Goal: Task Accomplishment & Management: Complete application form

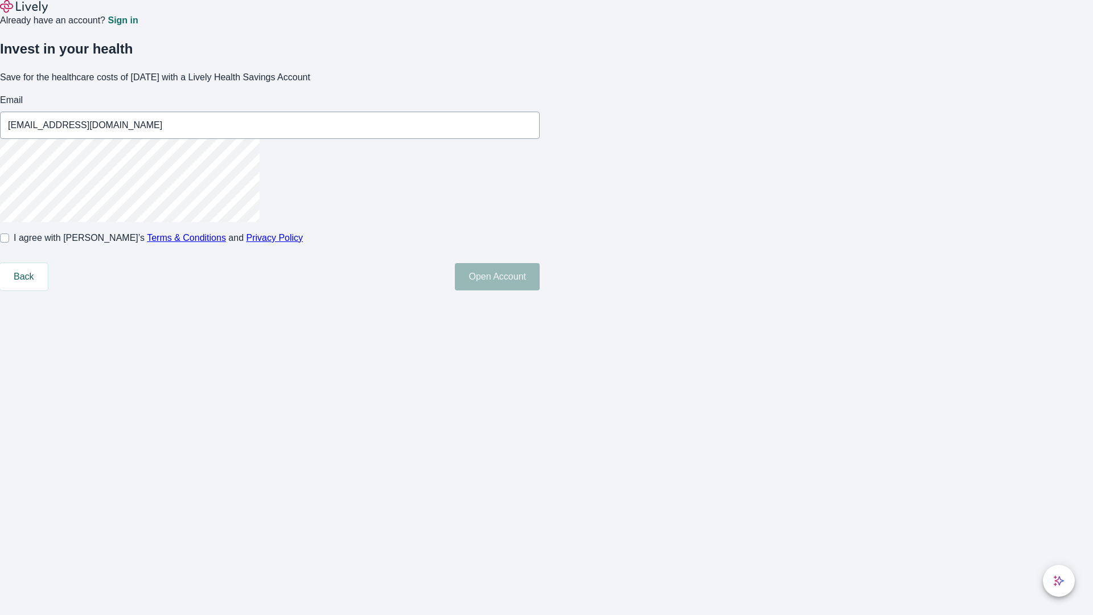
click at [9, 242] on input "I agree with Lively’s Terms & Conditions and Privacy Policy" at bounding box center [4, 237] width 9 height 9
checkbox input "true"
click at [540, 290] on button "Open Account" at bounding box center [497, 276] width 85 height 27
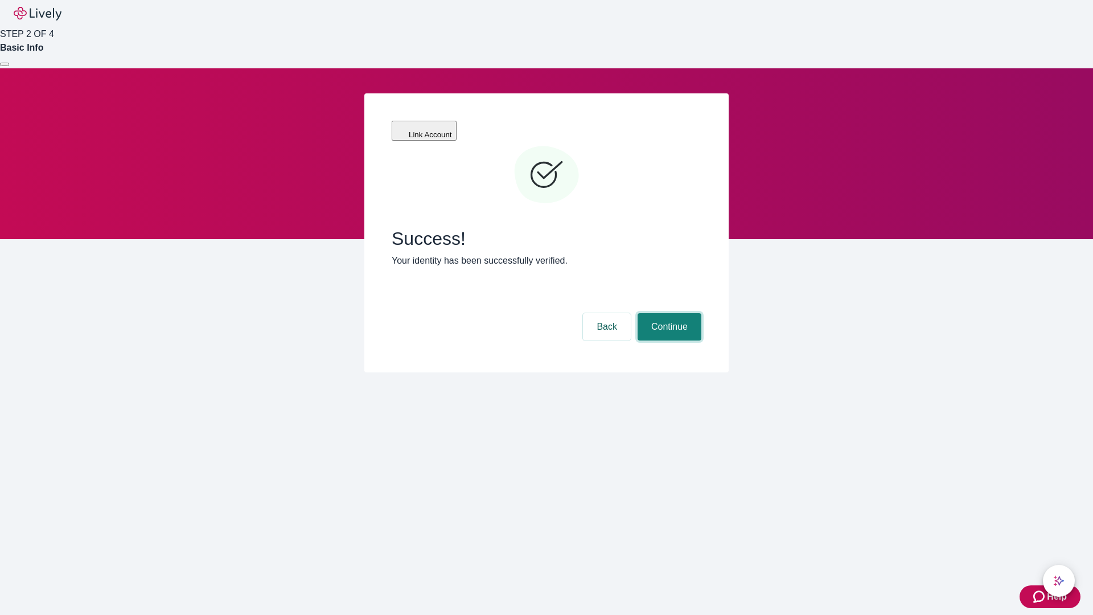
click at [668, 313] on button "Continue" at bounding box center [669, 326] width 64 height 27
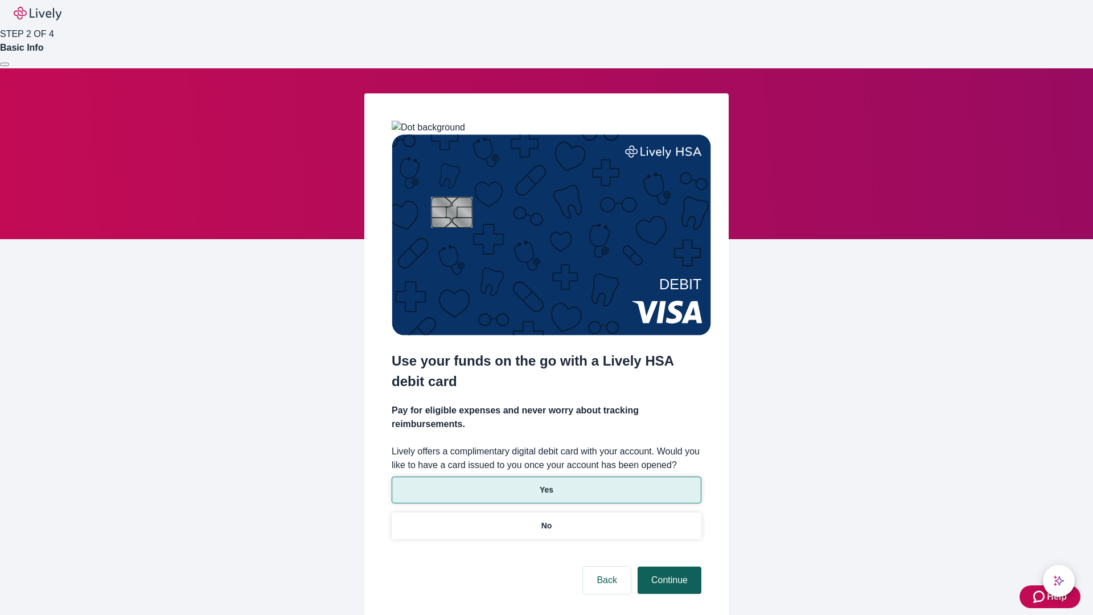
click at [546, 484] on p "Yes" at bounding box center [547, 490] width 14 height 12
click at [668, 566] on button "Continue" at bounding box center [669, 579] width 64 height 27
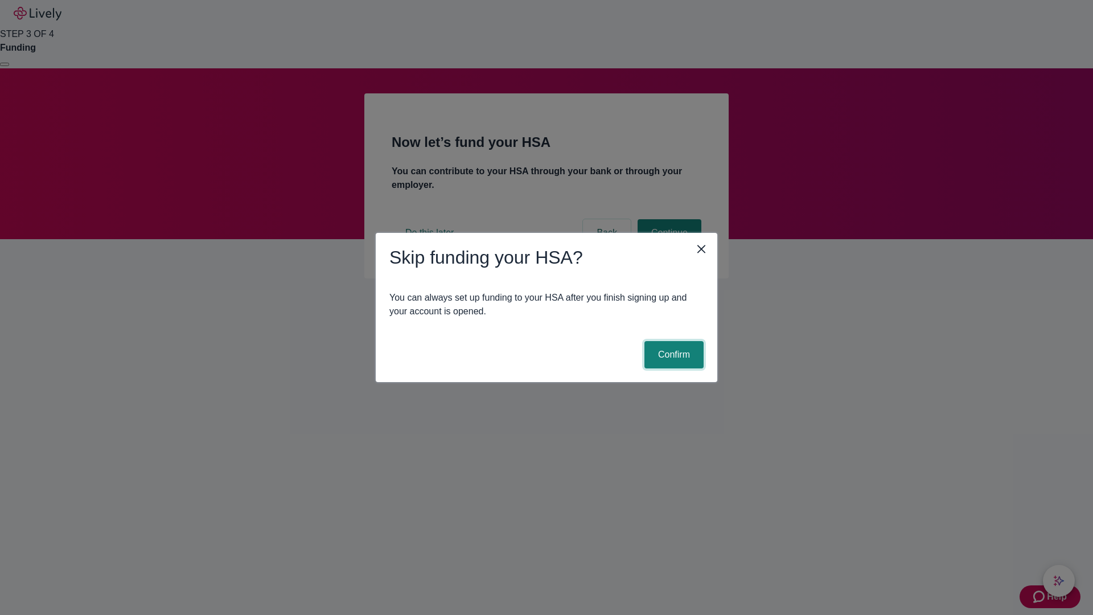
click at [672, 355] on button "Confirm" at bounding box center [673, 354] width 59 height 27
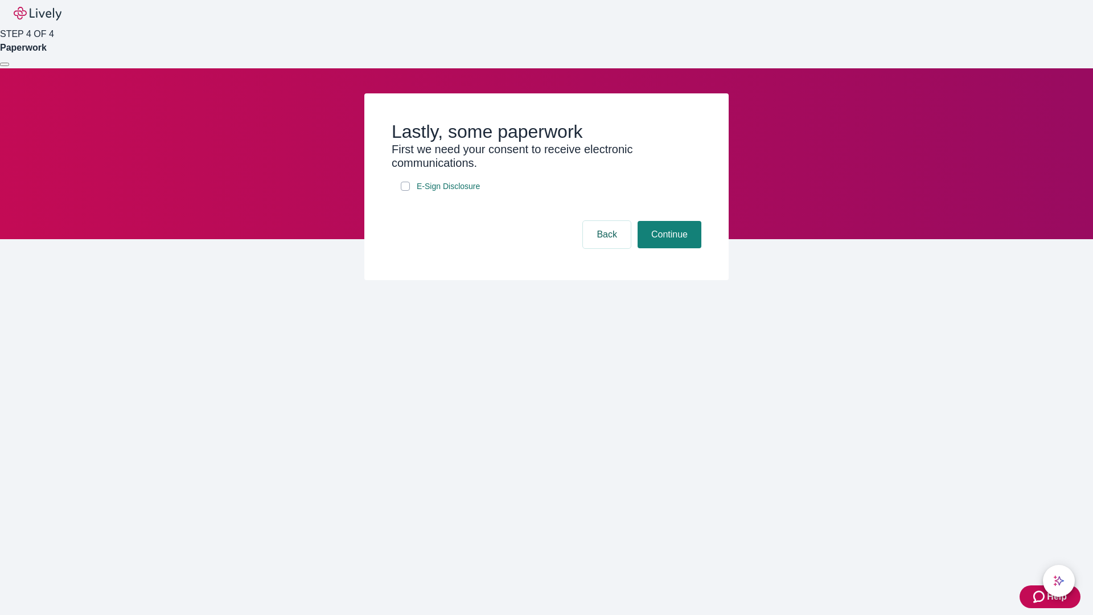
click at [405, 191] on input "E-Sign Disclosure" at bounding box center [405, 186] width 9 height 9
checkbox input "true"
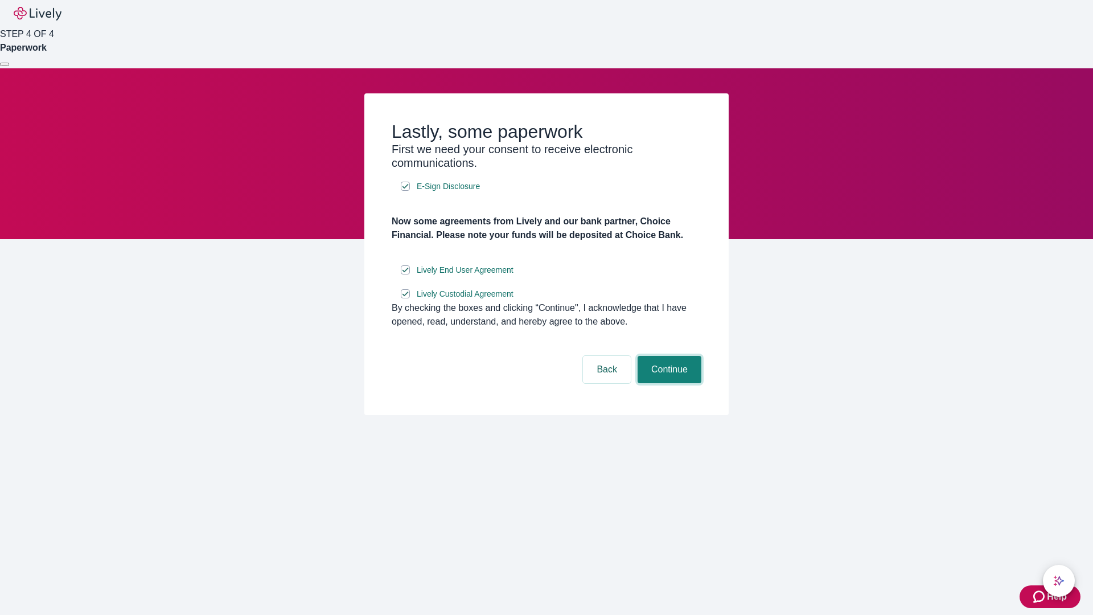
click at [668, 383] on button "Continue" at bounding box center [669, 369] width 64 height 27
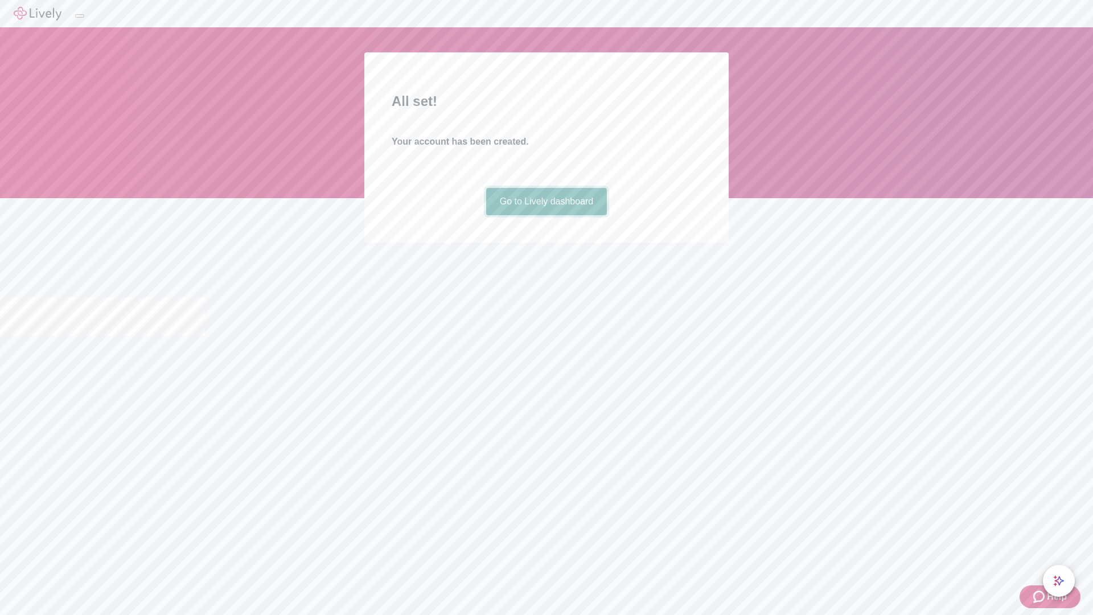
click at [546, 215] on link "Go to Lively dashboard" at bounding box center [546, 201] width 121 height 27
